Goal: Information Seeking & Learning: Understand process/instructions

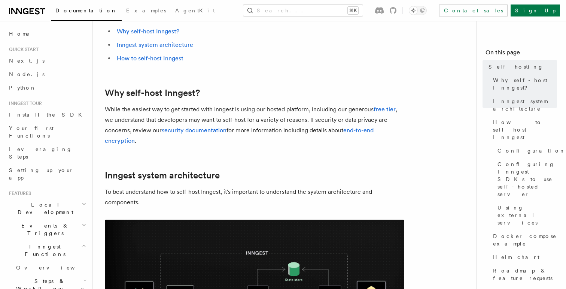
scroll to position [67, 0]
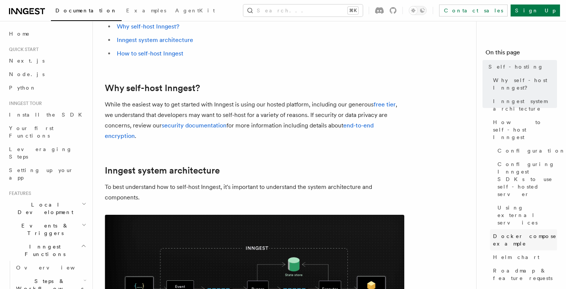
click at [534, 232] on span "Docker compose example" at bounding box center [525, 239] width 64 height 15
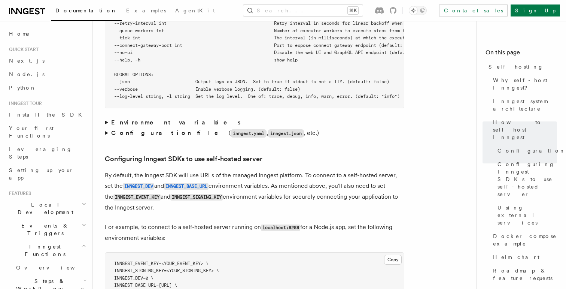
scroll to position [1485, 0]
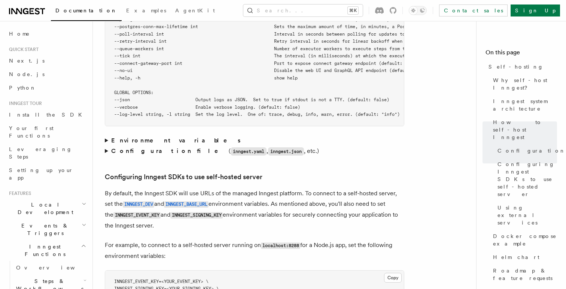
click at [106, 135] on summary "Environment variables" at bounding box center [254, 140] width 299 height 10
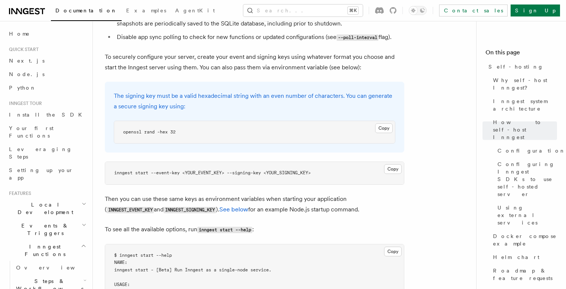
scroll to position [1061, 0]
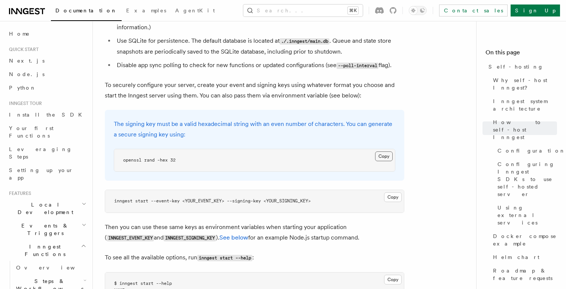
click at [382, 151] on button "Copy Copied" at bounding box center [384, 156] width 18 height 10
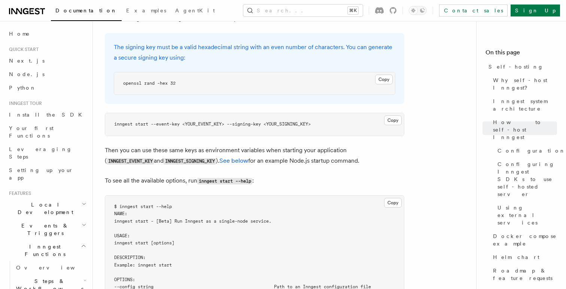
scroll to position [1142, 0]
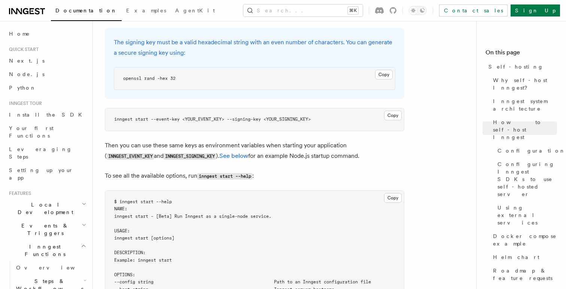
click at [154, 153] on code "INNGEST_EVENT_KEY" at bounding box center [130, 156] width 47 height 6
copy code "INNGEST_EVENT_KEY"
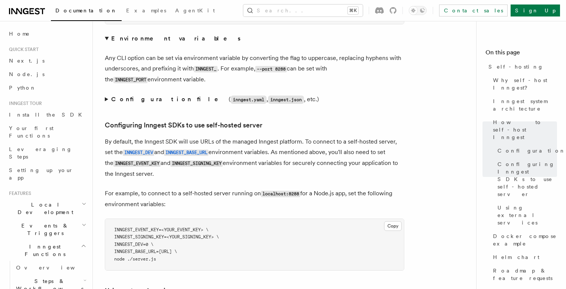
scroll to position [2020, 0]
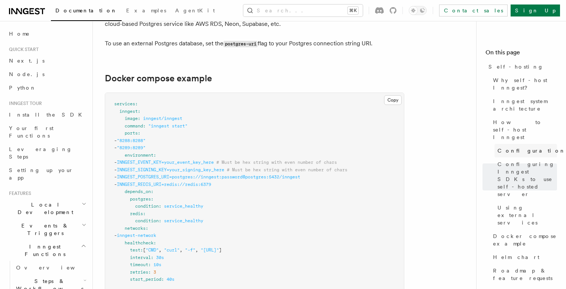
click at [512, 147] on span "Configuration" at bounding box center [531, 150] width 68 height 7
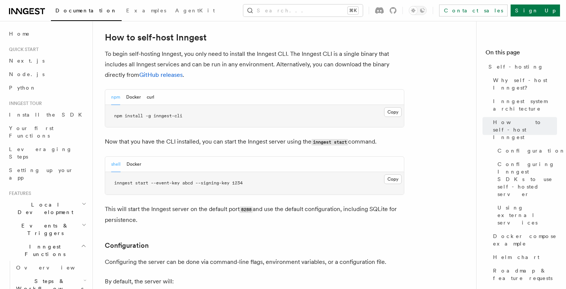
scroll to position [565, 0]
